Goal: Task Accomplishment & Management: Complete application form

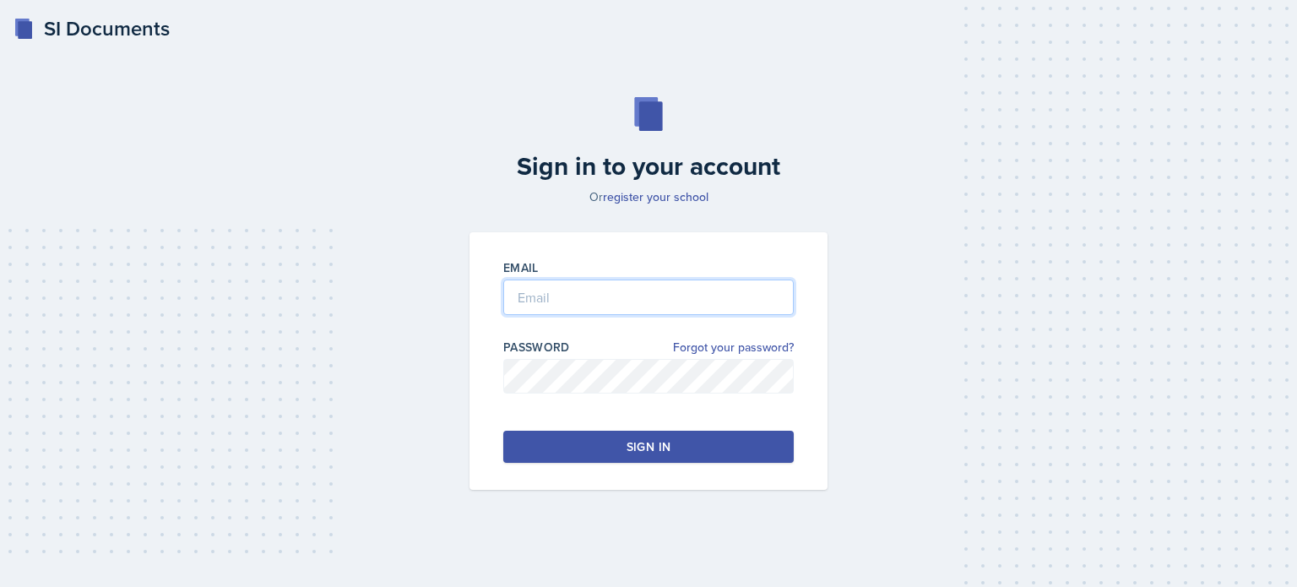
click at [543, 303] on input "email" at bounding box center [648, 296] width 290 height 35
type input "[EMAIL_ADDRESS][DOMAIN_NAME]"
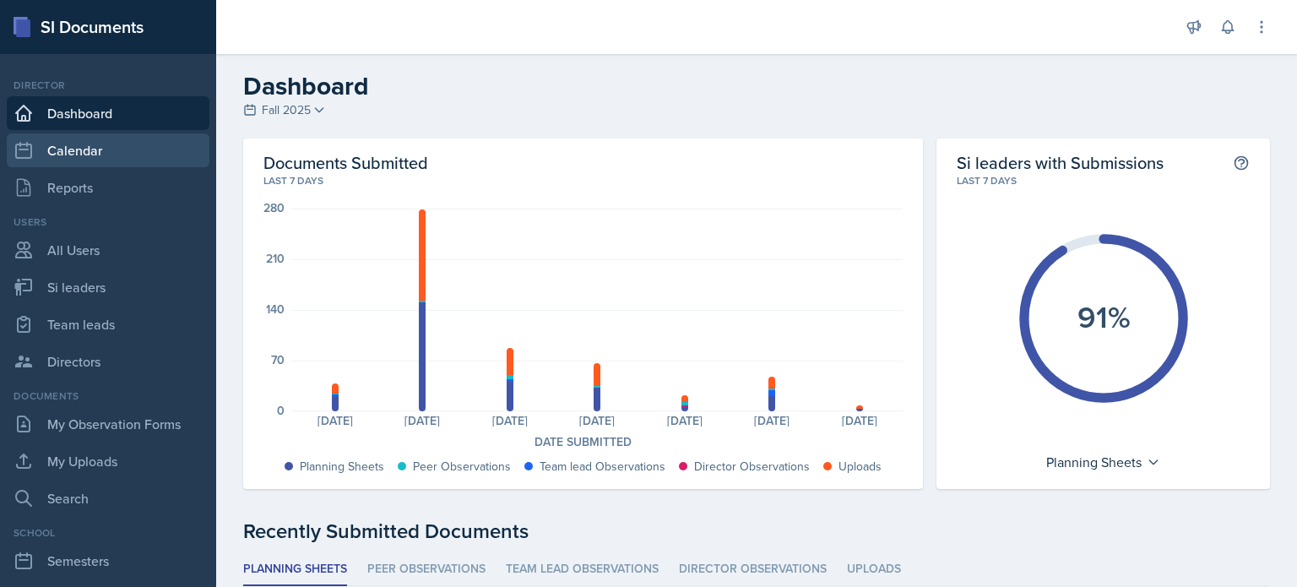
click at [81, 150] on link "Calendar" at bounding box center [108, 150] width 203 height 34
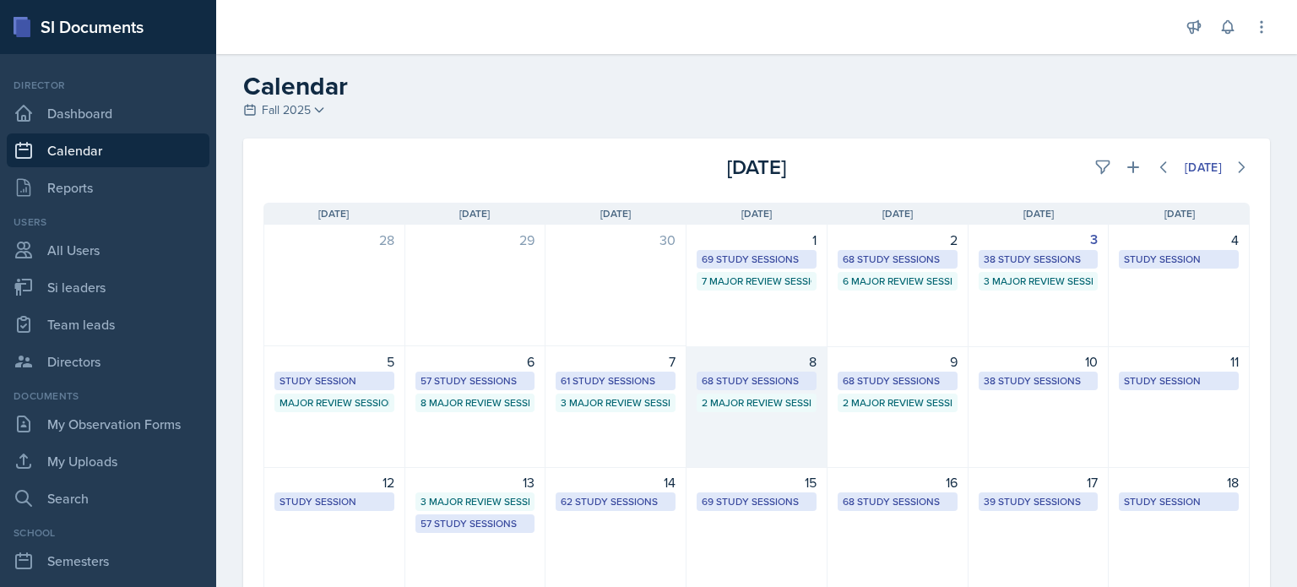
click at [762, 445] on div "8 68 Study Sessions 2 Major Review Sessions" at bounding box center [756, 407] width 141 height 122
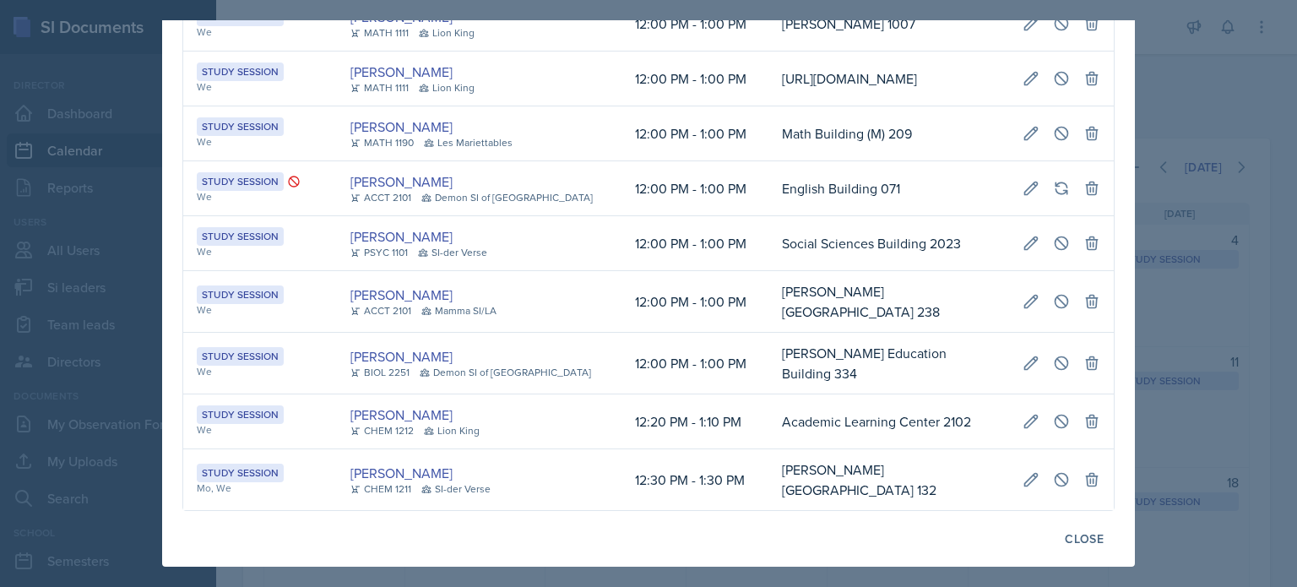
scroll to position [0, 380]
drag, startPoint x: 746, startPoint y: 266, endPoint x: 923, endPoint y: 337, distance: 190.2
copy td "[URL][DOMAIN_NAME]"
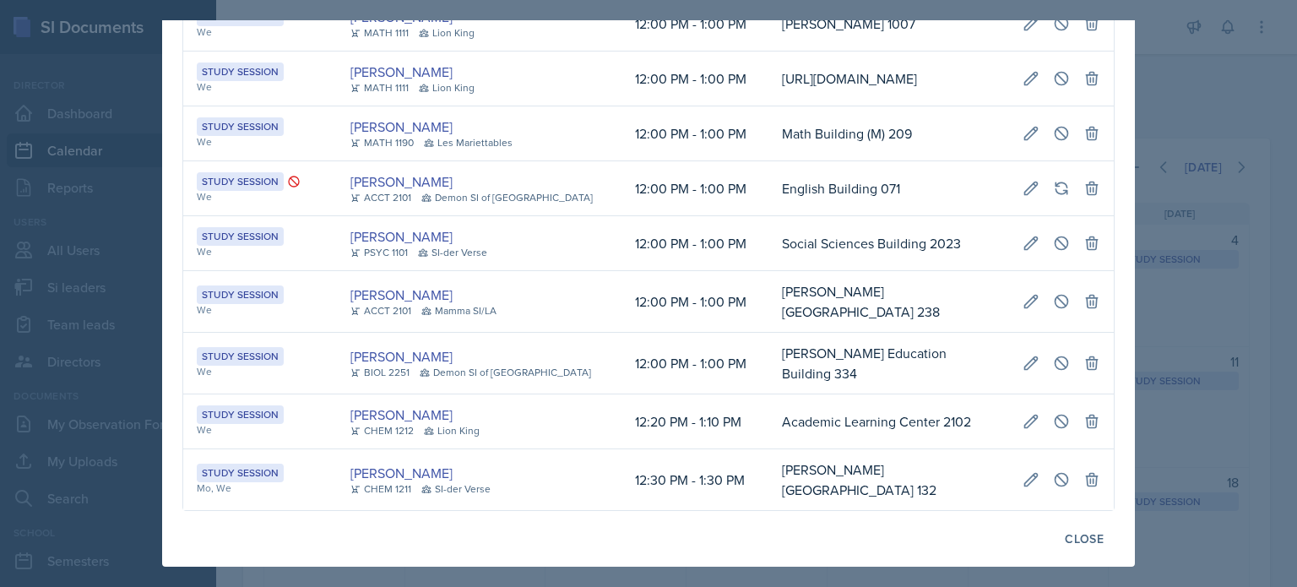
click at [1267, 90] on div at bounding box center [648, 293] width 1297 height 587
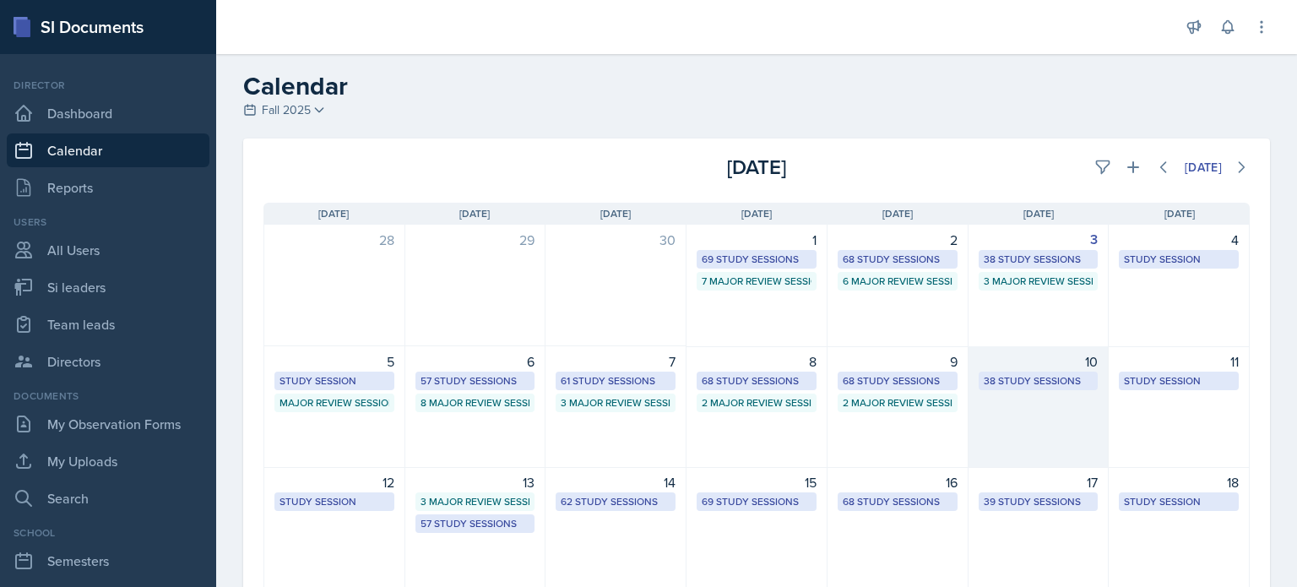
click at [1034, 412] on div "10 38 Study Sessions" at bounding box center [1038, 407] width 141 height 122
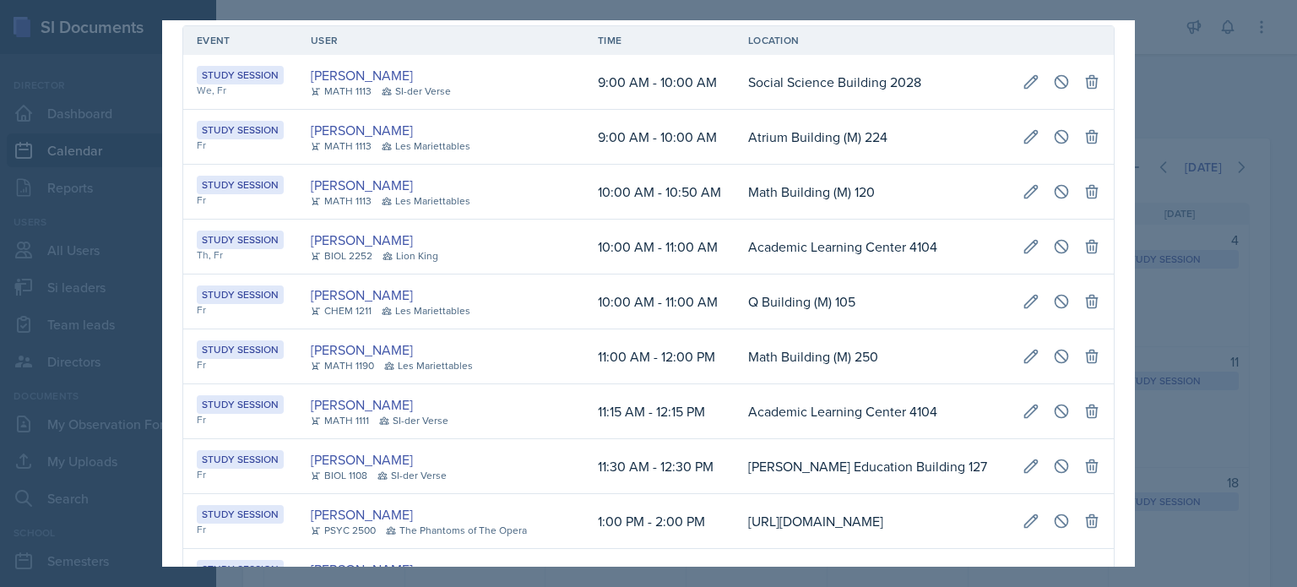
scroll to position [0, 345]
click at [1055, 297] on icon at bounding box center [1061, 301] width 13 height 13
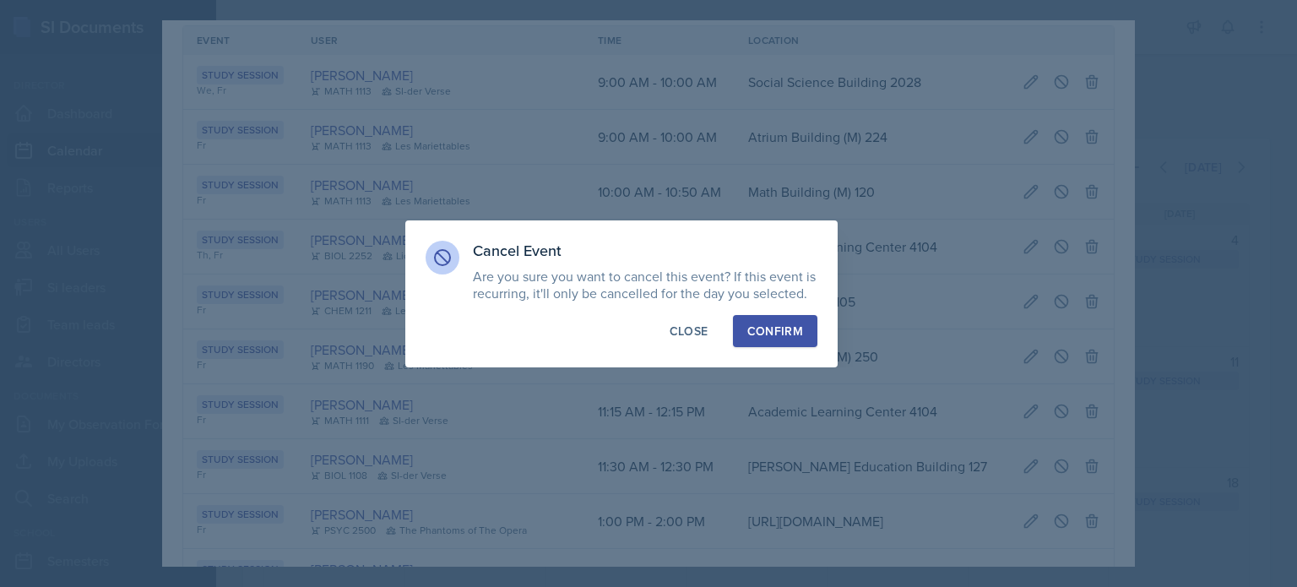
click at [757, 334] on div "Confirm" at bounding box center [775, 331] width 56 height 17
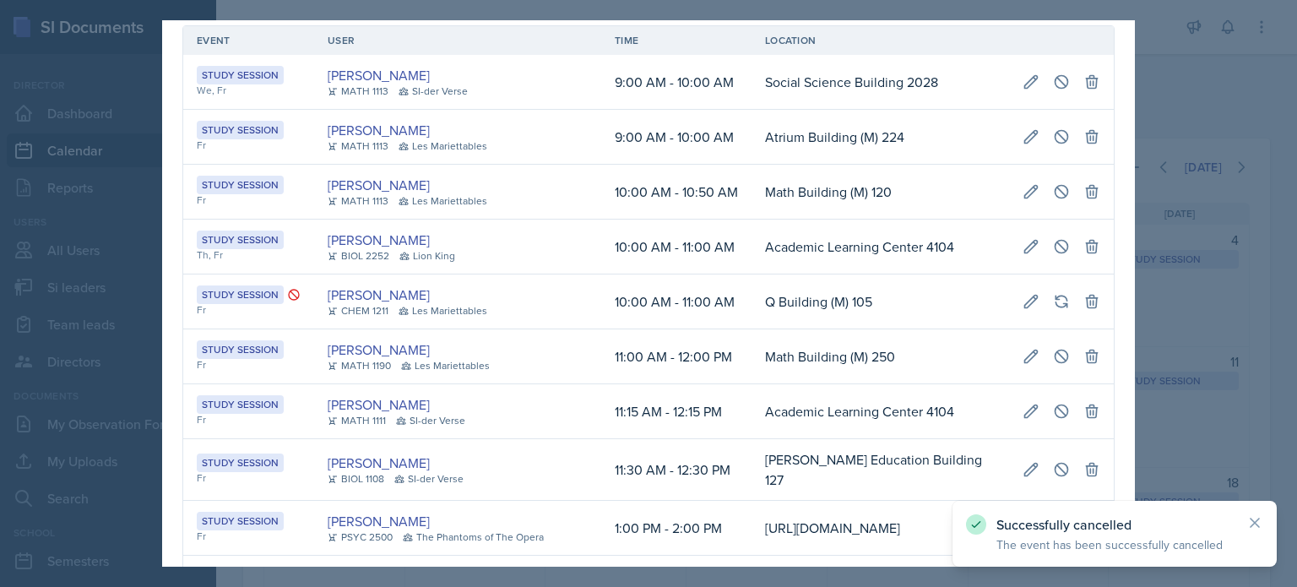
click at [1204, 110] on div at bounding box center [648, 293] width 1297 height 587
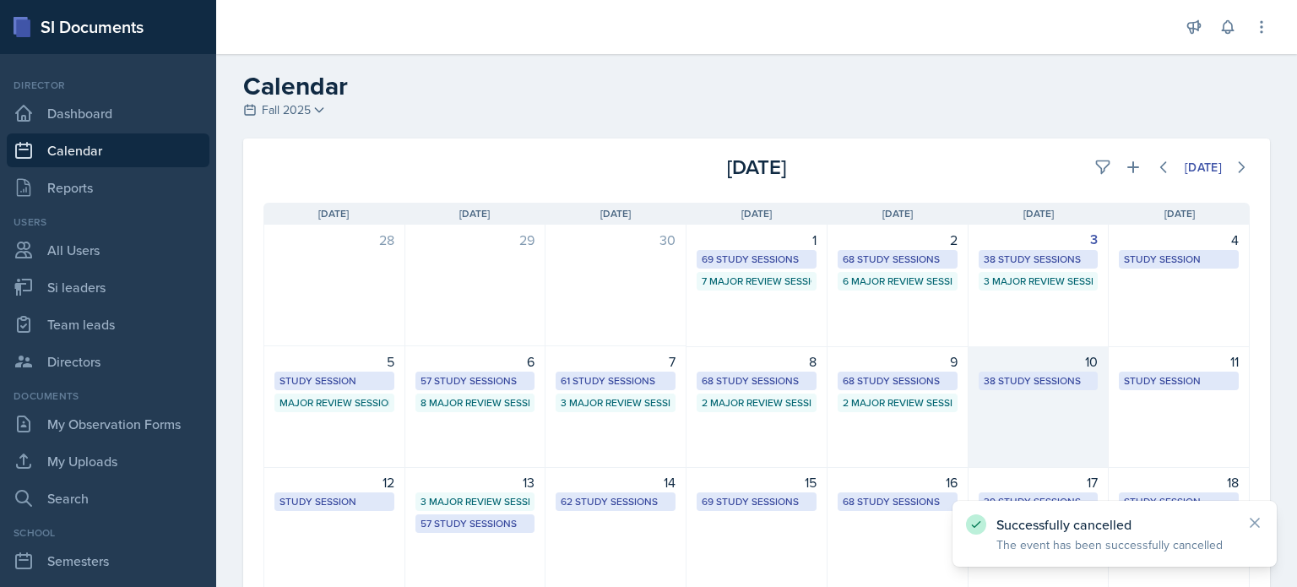
click at [1034, 422] on div "10 38 Study Sessions" at bounding box center [1038, 407] width 141 height 122
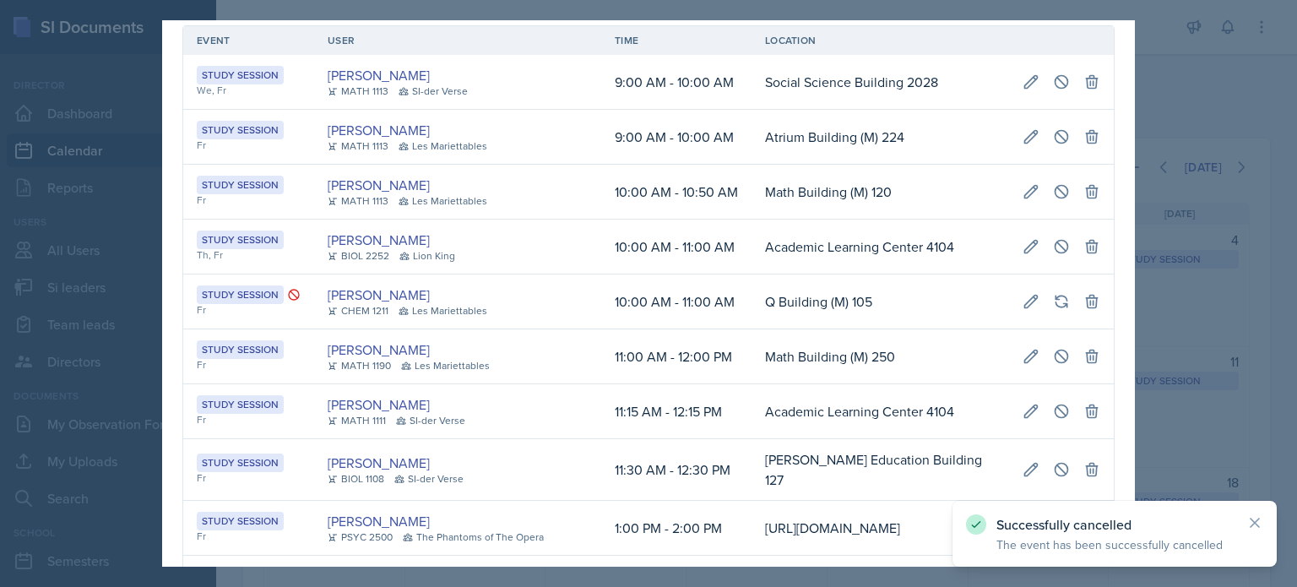
click at [1165, 106] on div at bounding box center [648, 293] width 1297 height 587
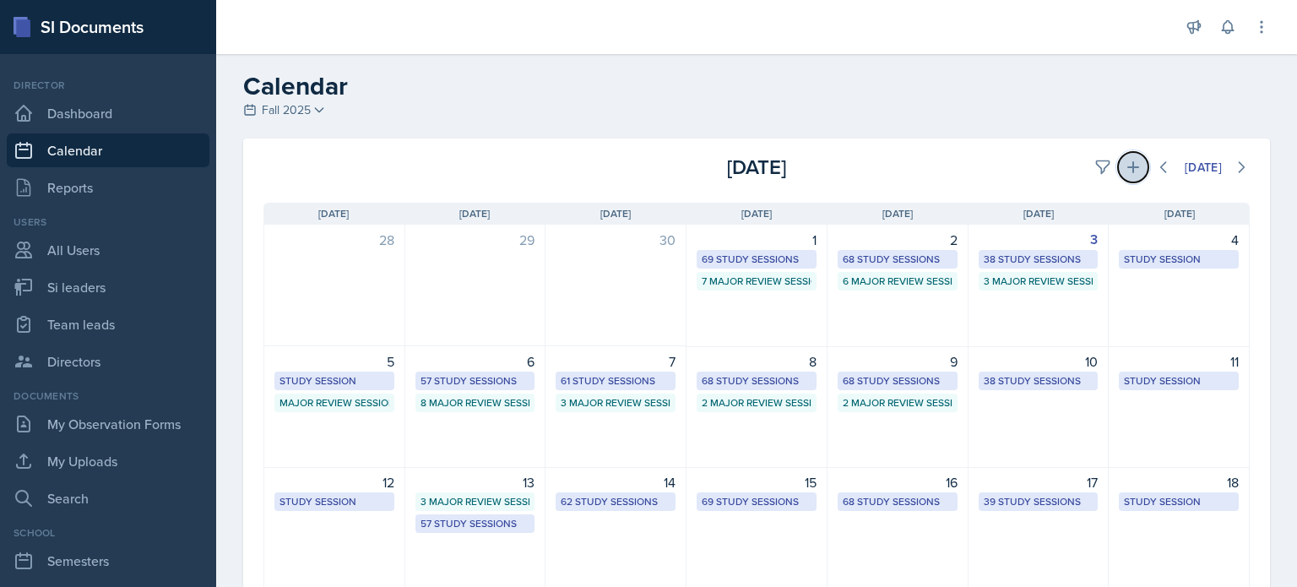
click at [1125, 165] on icon at bounding box center [1133, 167] width 17 height 17
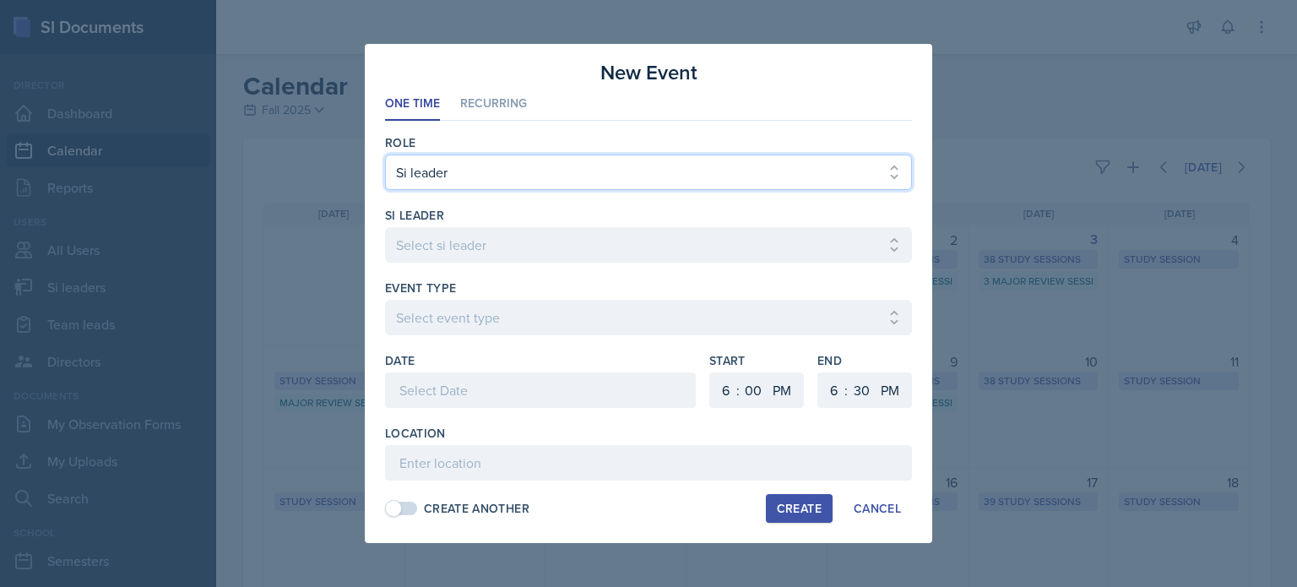
click at [491, 167] on select "Select Role Si leader Team lead Director" at bounding box center [648, 172] width 527 height 35
click at [385, 155] on select "Select Role Si leader Team lead Director" at bounding box center [648, 172] width 527 height 35
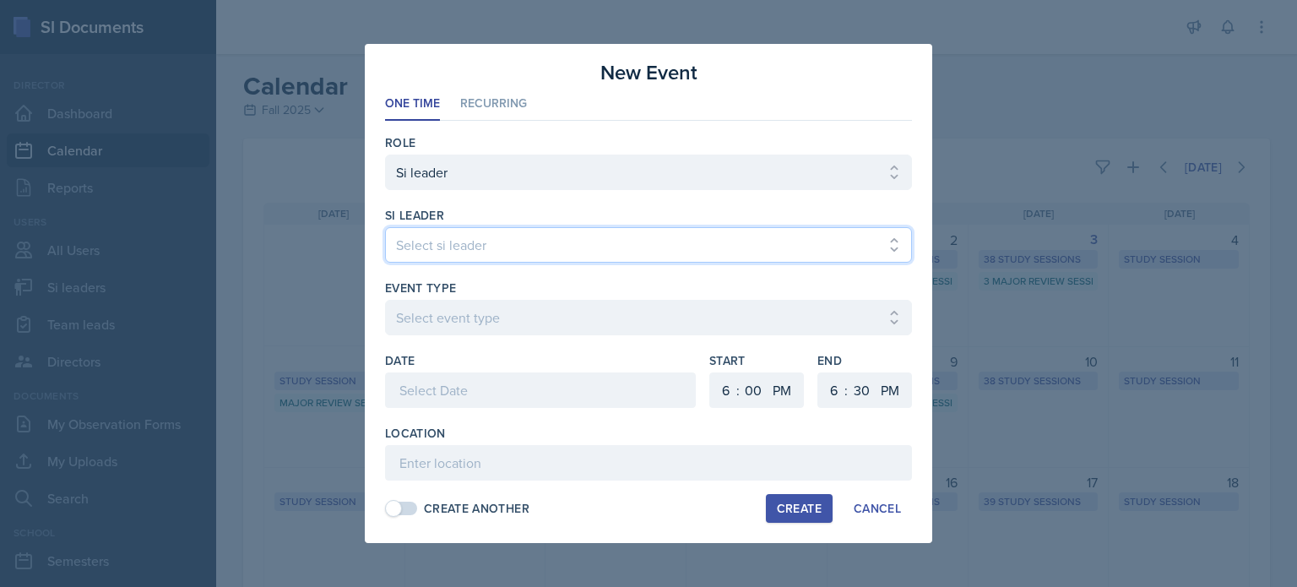
click at [443, 258] on select "Select si leader [PERSON_NAME] [PERSON_NAME] [PERSON_NAME] [PERSON_NAME] [PERSO…" at bounding box center [648, 244] width 527 height 35
select select "61f3d8c0-7c6b-467e-aa4c-dcdc9eabd6da"
click at [385, 227] on select "Select si leader [PERSON_NAME] [PERSON_NAME] [PERSON_NAME] [PERSON_NAME] [PERSO…" at bounding box center [648, 244] width 527 height 35
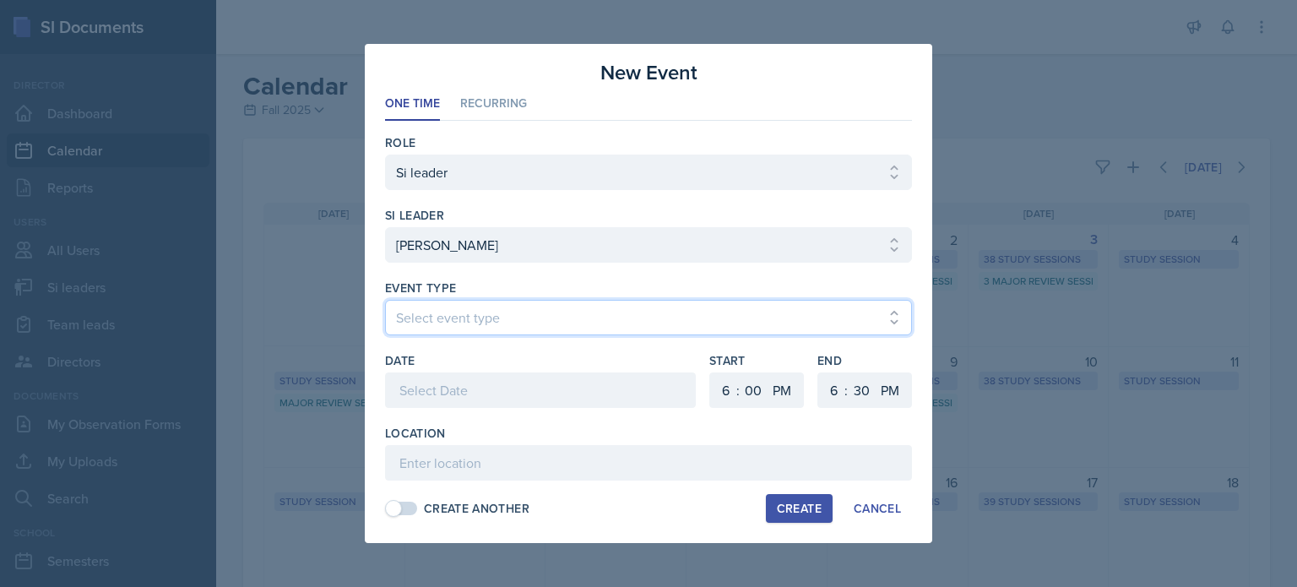
click at [453, 311] on select "Select event type Major Review Session Study Session" at bounding box center [648, 317] width 527 height 35
select select "d66089cd-5ee7-4f89-a345-f1bdd1643066"
click at [385, 300] on select "Select event type Major Review Session Study Session" at bounding box center [648, 317] width 527 height 35
click at [461, 390] on div at bounding box center [540, 389] width 311 height 35
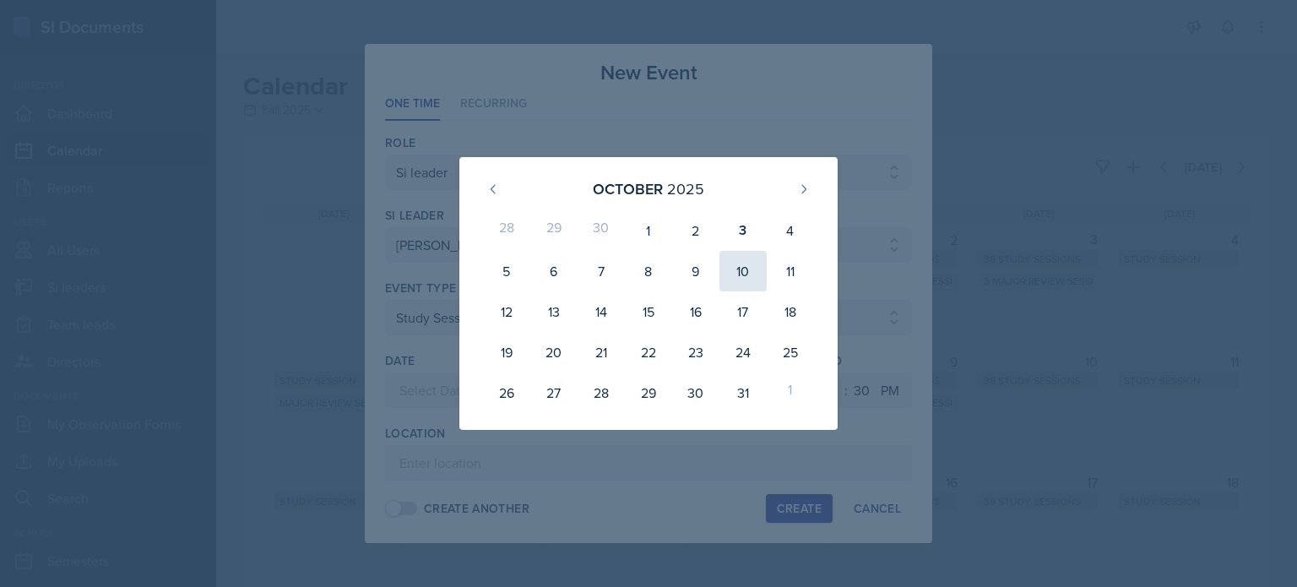
click at [735, 272] on div "10" at bounding box center [742, 271] width 47 height 41
type input "[DATE]"
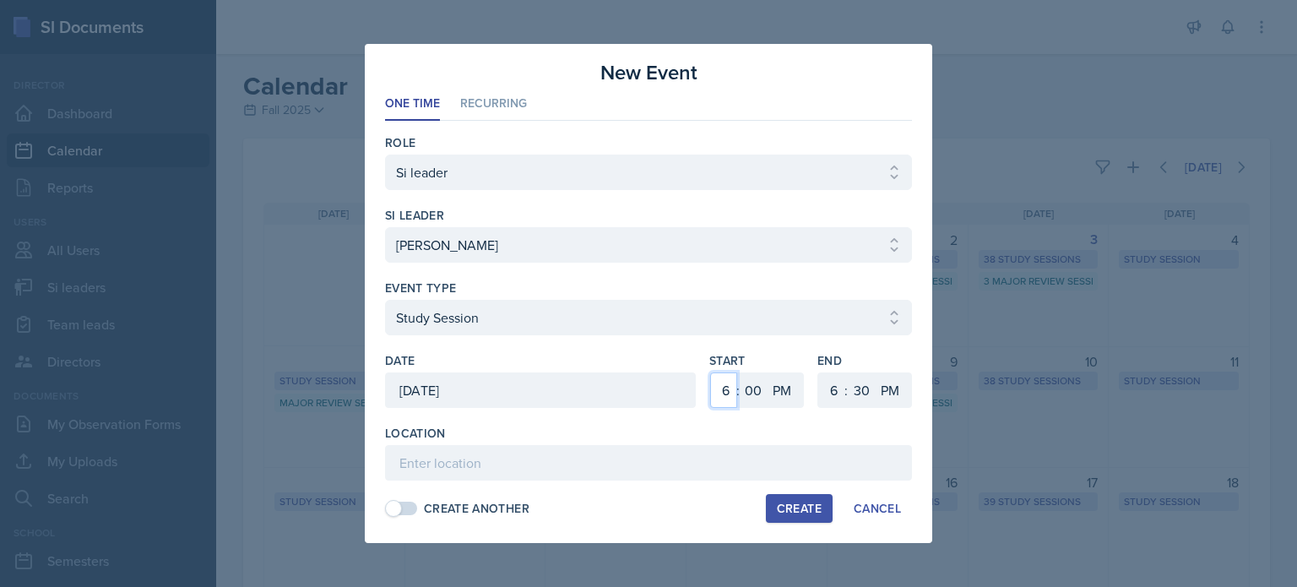
click at [724, 393] on select "1 2 3 4 5 6 7 8 9 10 11 12" at bounding box center [723, 389] width 27 height 35
select select "10"
click at [710, 372] on select "1 2 3 4 5 6 7 8 9 10 11 12" at bounding box center [723, 389] width 27 height 35
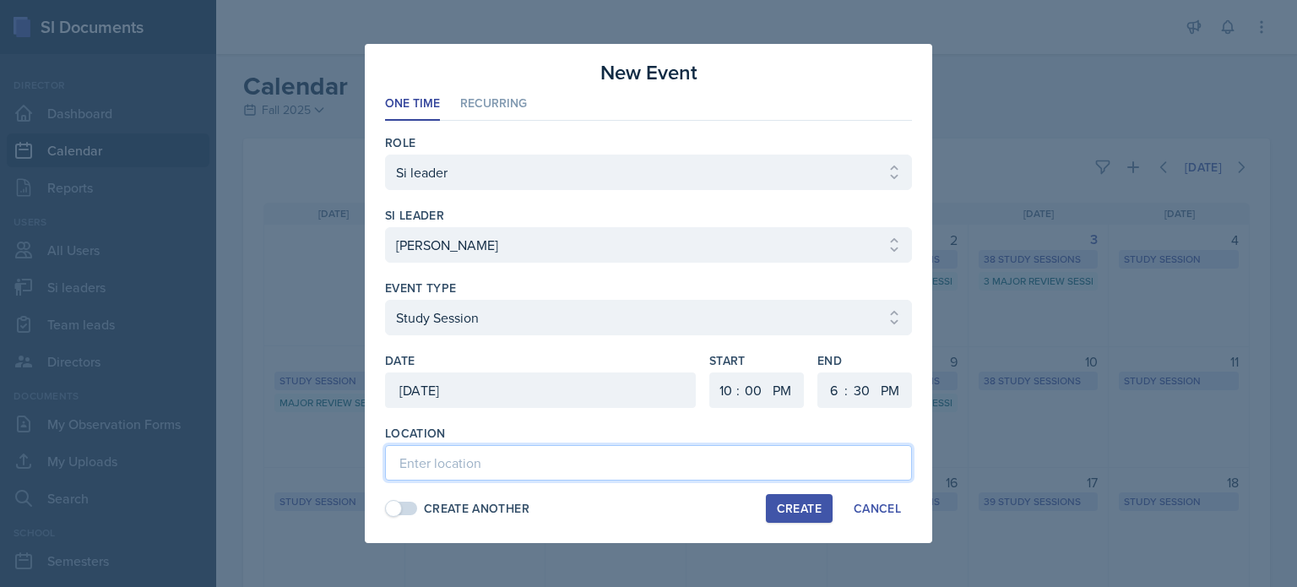
click at [467, 459] on input at bounding box center [648, 462] width 527 height 35
paste input "[URL][DOMAIN_NAME]"
type input "[URL][DOMAIN_NAME]"
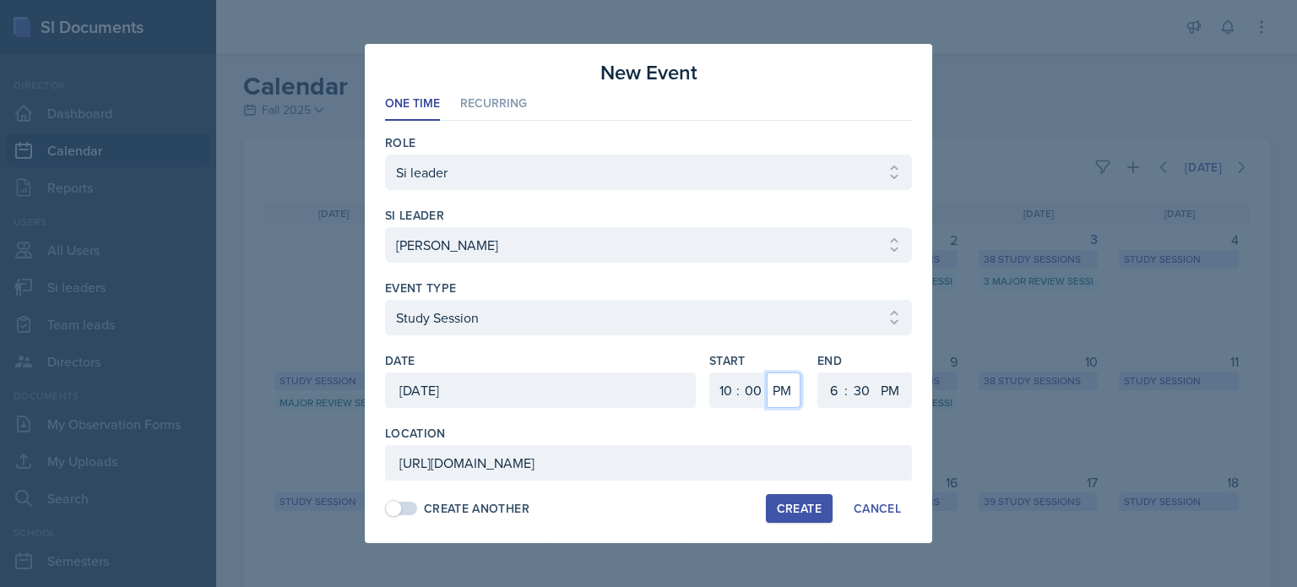
click at [782, 395] on select "AM PM" at bounding box center [784, 389] width 34 height 35
select select "AM"
click at [767, 372] on select "AM PM" at bounding box center [784, 389] width 34 height 35
click at [834, 389] on select "1 2 3 4 5 6 7 8 9 10 11 12" at bounding box center [831, 389] width 27 height 35
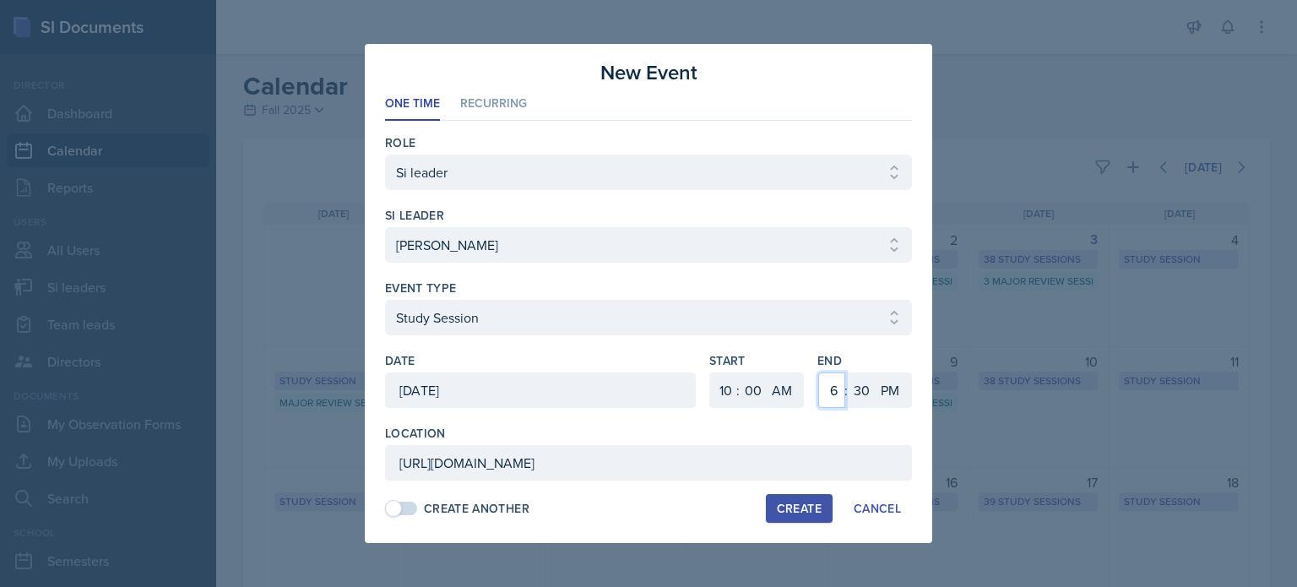
select select "11"
click at [818, 372] on select "1 2 3 4 5 6 7 8 9 10 11 12" at bounding box center [831, 389] width 27 height 35
click at [859, 393] on select "00 05 10 15 20 25 30 35 40 45 50 55" at bounding box center [861, 389] width 27 height 35
select select "0"
click at [848, 372] on select "00 05 10 15 20 25 30 35 40 45 50 55" at bounding box center [861, 389] width 27 height 35
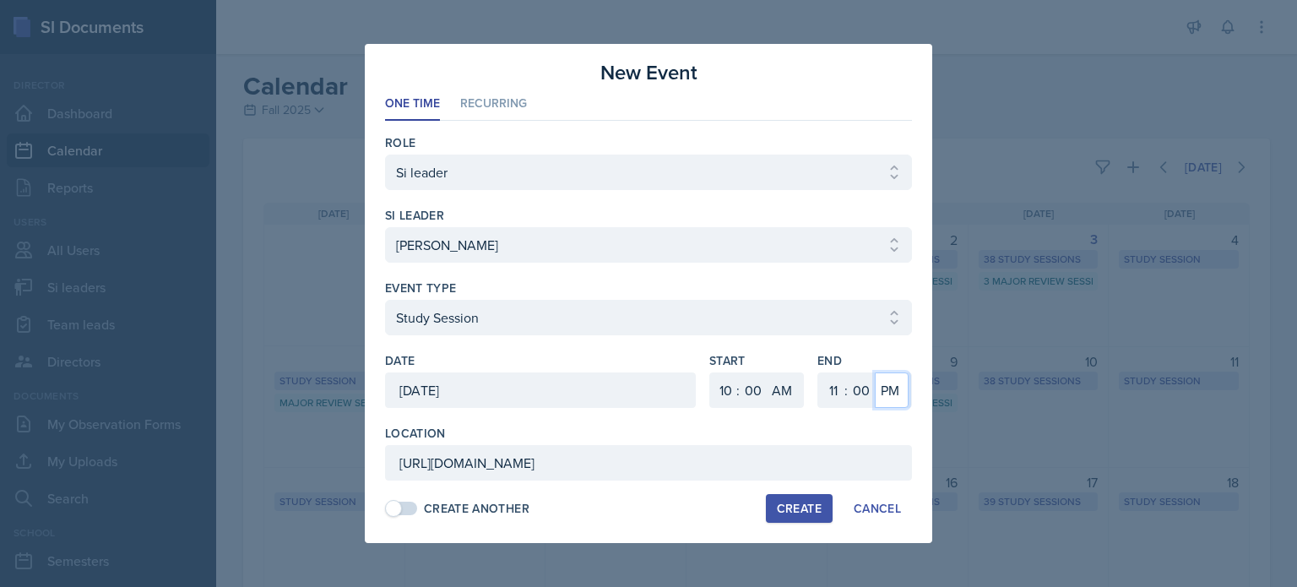
click at [889, 383] on select "AM PM" at bounding box center [892, 389] width 34 height 35
select select "AM"
click at [875, 372] on select "AM PM" at bounding box center [892, 389] width 34 height 35
click at [723, 392] on select "1 2 3 4 5 6 7 8 9 10 11 12" at bounding box center [723, 389] width 27 height 35
select select "9"
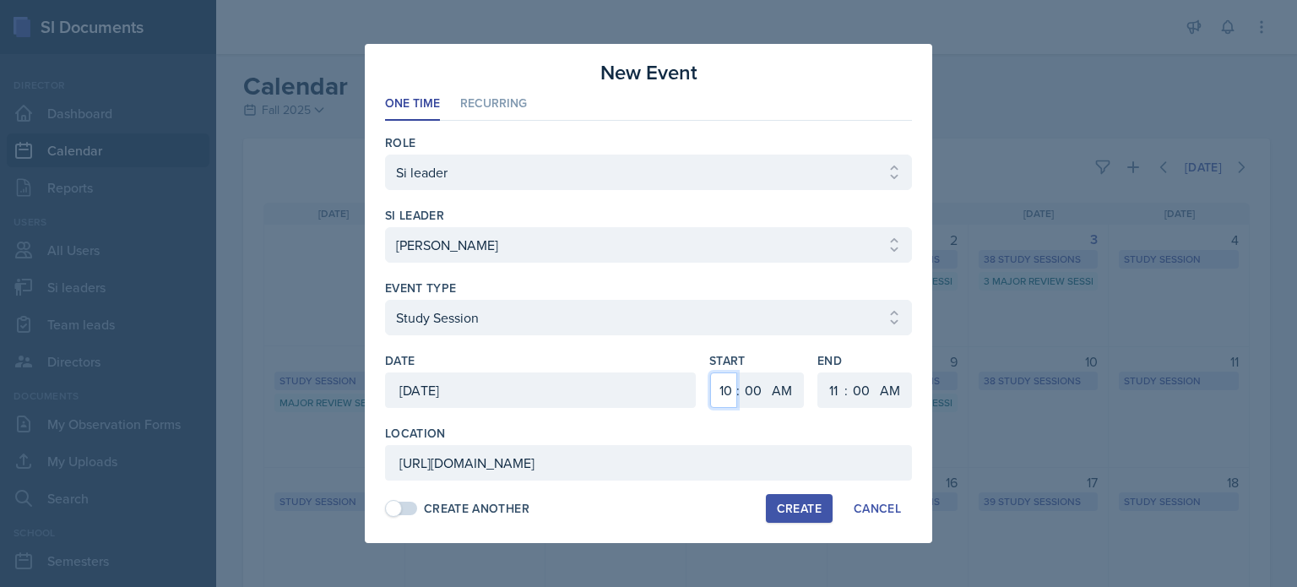
click at [710, 372] on select "1 2 3 4 5 6 7 8 9 10 11 12" at bounding box center [723, 389] width 27 height 35
click at [830, 388] on select "1 2 3 4 5 6 7 8 9 10 11 12" at bounding box center [831, 389] width 27 height 35
select select "10"
click at [818, 372] on select "1 2 3 4 5 6 7 8 9 10 11 12" at bounding box center [831, 389] width 27 height 35
click at [875, 388] on select "AM PM" at bounding box center [892, 389] width 34 height 35
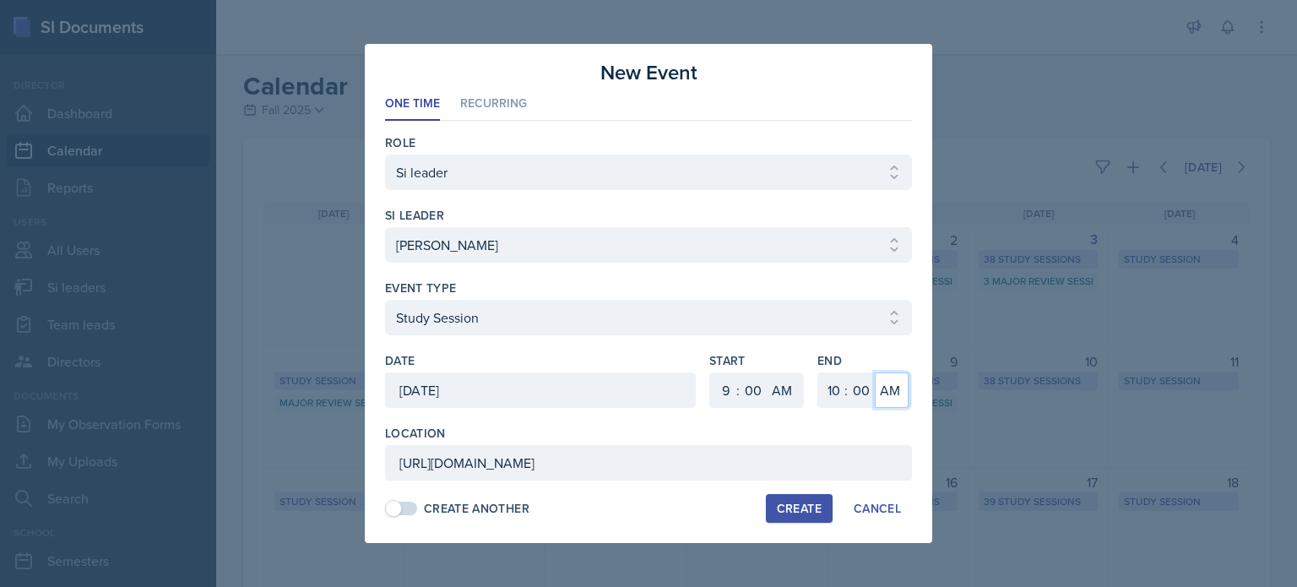
select select "PM"
click at [875, 372] on select "AM PM" at bounding box center [892, 389] width 34 height 35
click at [772, 386] on select "AM PM" at bounding box center [784, 389] width 34 height 35
select select "PM"
click at [767, 372] on select "AM PM" at bounding box center [784, 389] width 34 height 35
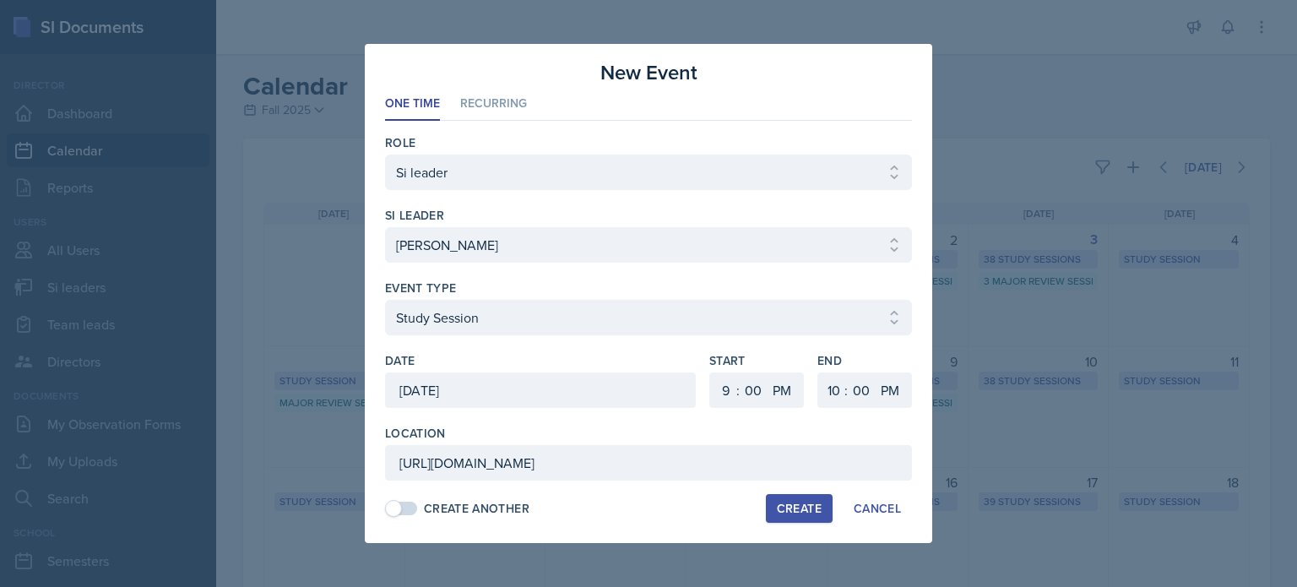
click at [496, 392] on div "[DATE]" at bounding box center [540, 389] width 311 height 35
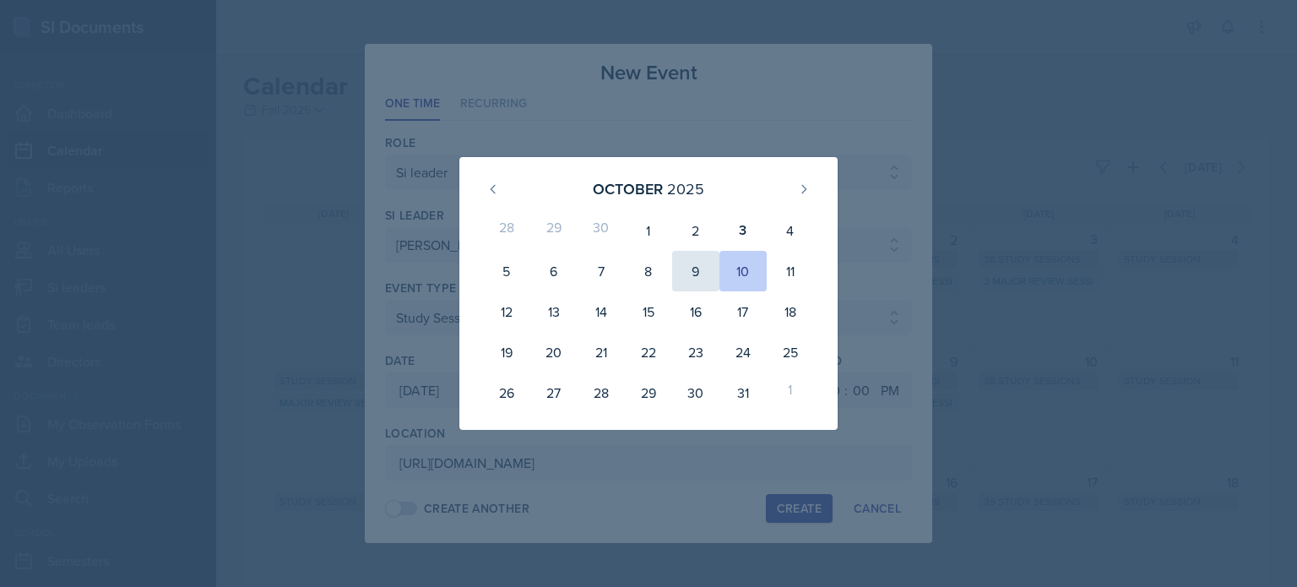
click at [696, 276] on div "9" at bounding box center [695, 271] width 47 height 41
type input "[DATE]"
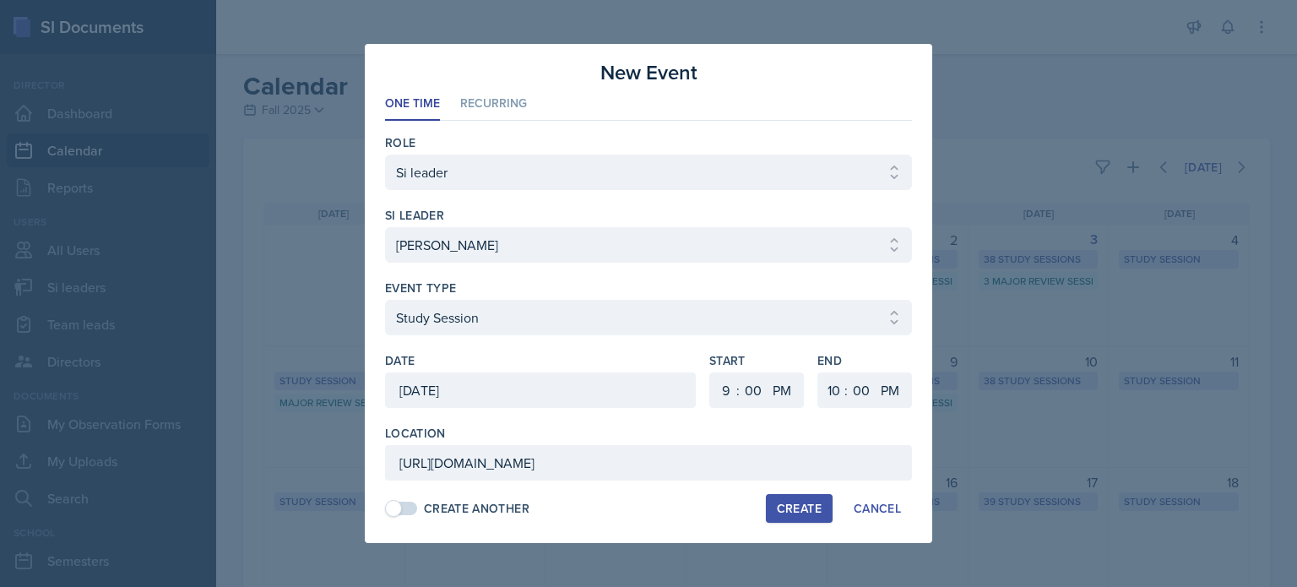
click at [790, 509] on div "Create" at bounding box center [799, 509] width 45 height 14
select select
select select "6"
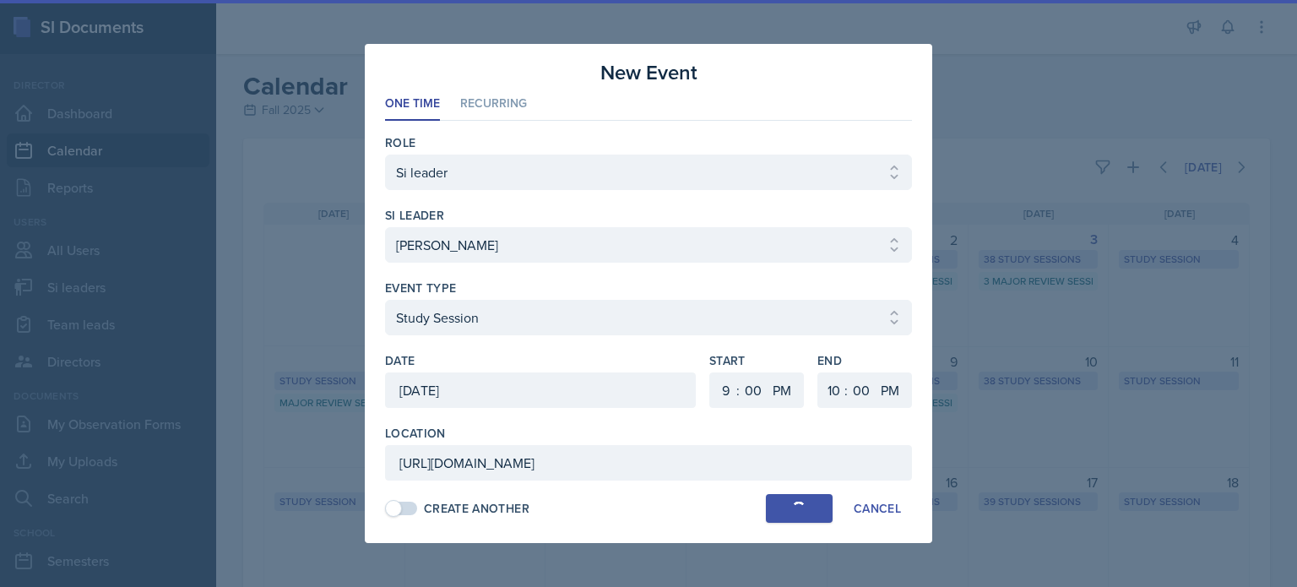
select select "30"
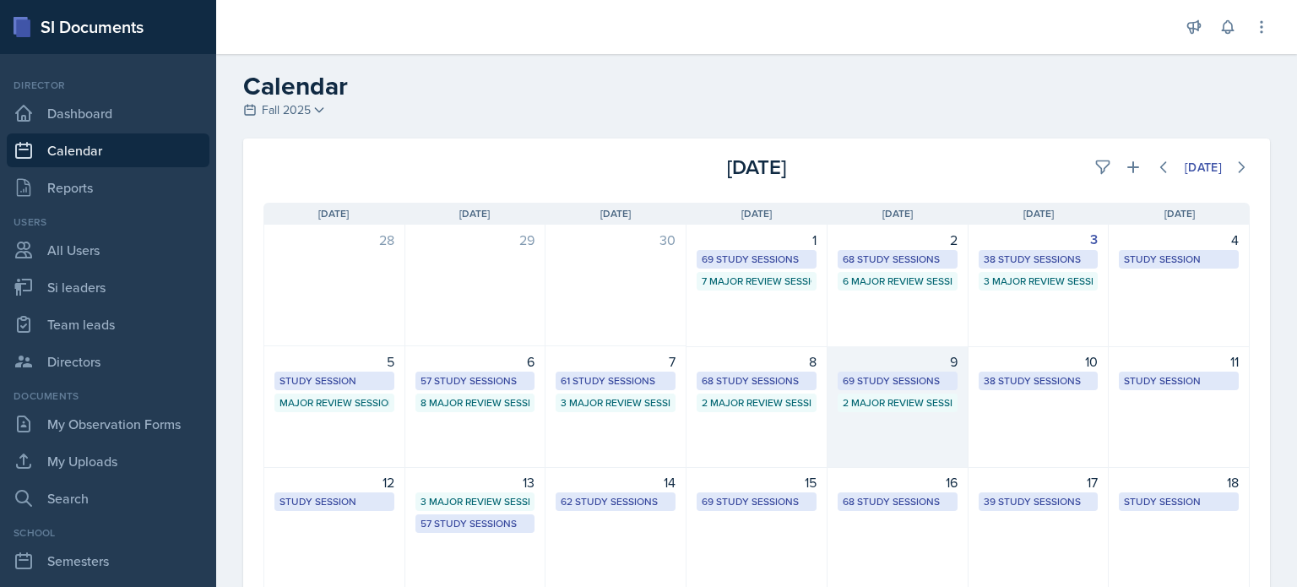
click at [880, 435] on div "9 69 Study Sessions 2 Major Review Sessions" at bounding box center [897, 407] width 141 height 122
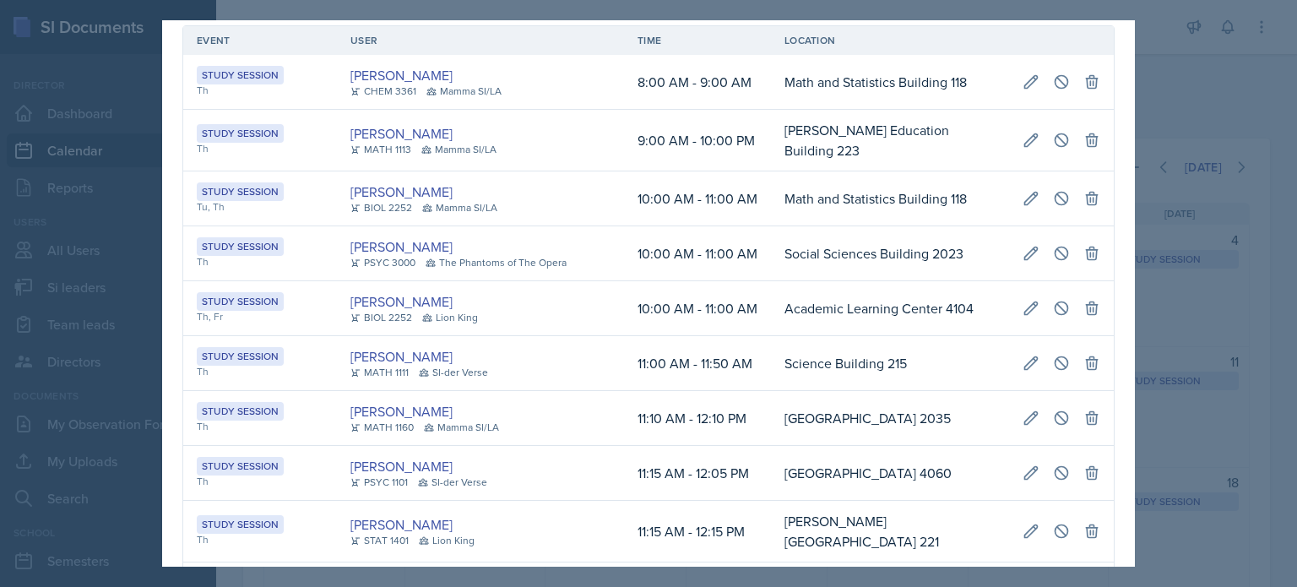
scroll to position [3617, 0]
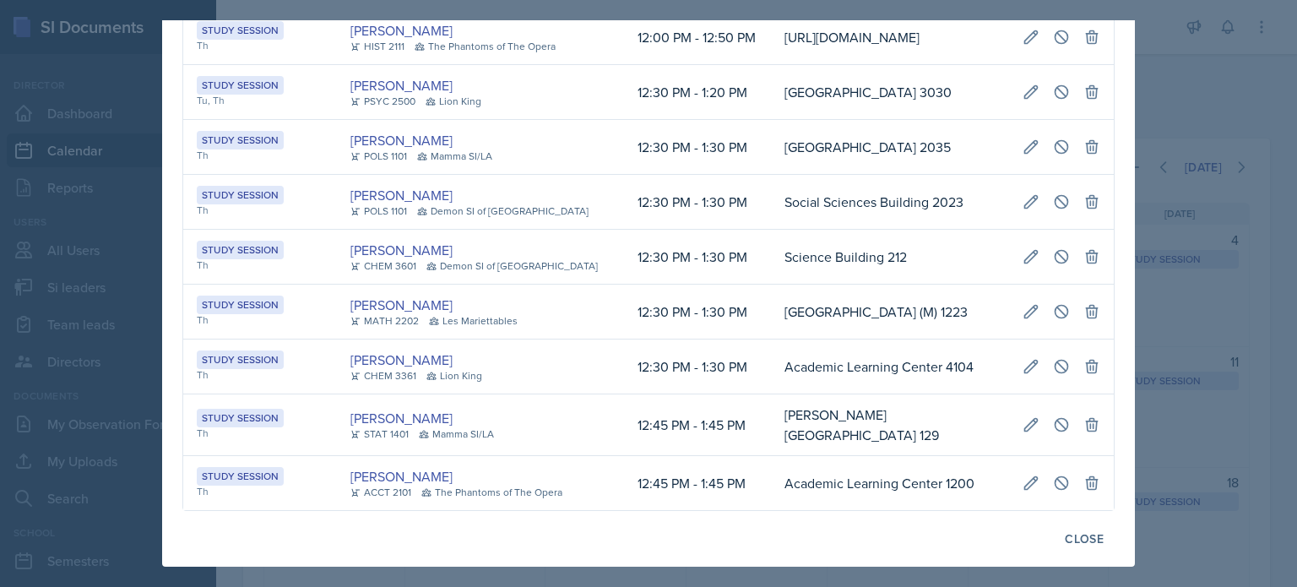
click at [1165, 104] on div at bounding box center [648, 293] width 1297 height 587
